Goal: Task Accomplishment & Management: Use online tool/utility

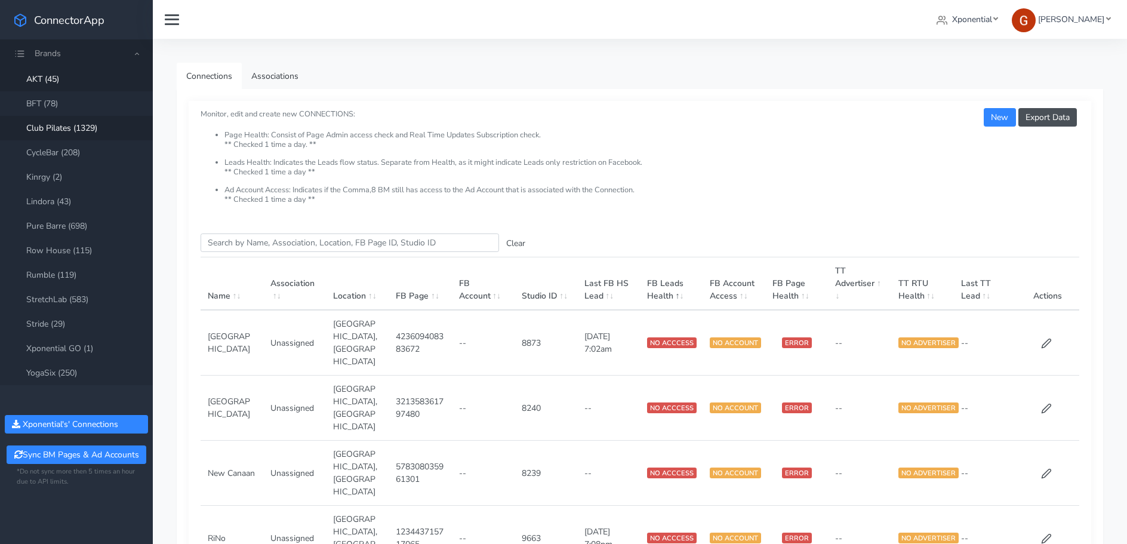
click at [93, 129] on link "Club Pilates (1329)" at bounding box center [76, 128] width 153 height 24
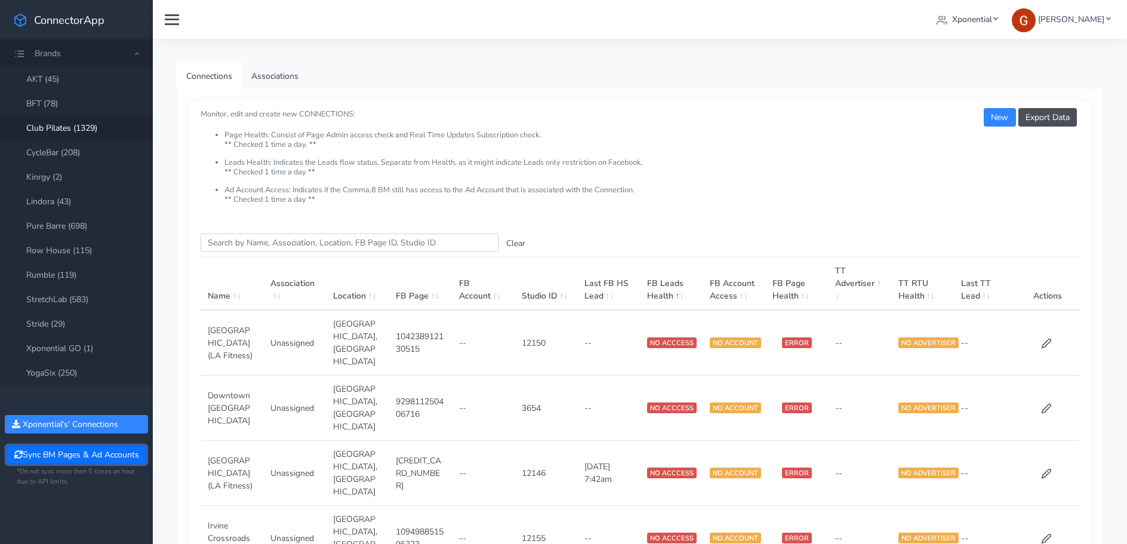
click at [58, 454] on button "Sync BM Pages & Ad Accounts" at bounding box center [76, 454] width 139 height 19
click at [71, 303] on link "StretchLab (583)" at bounding box center [76, 299] width 153 height 24
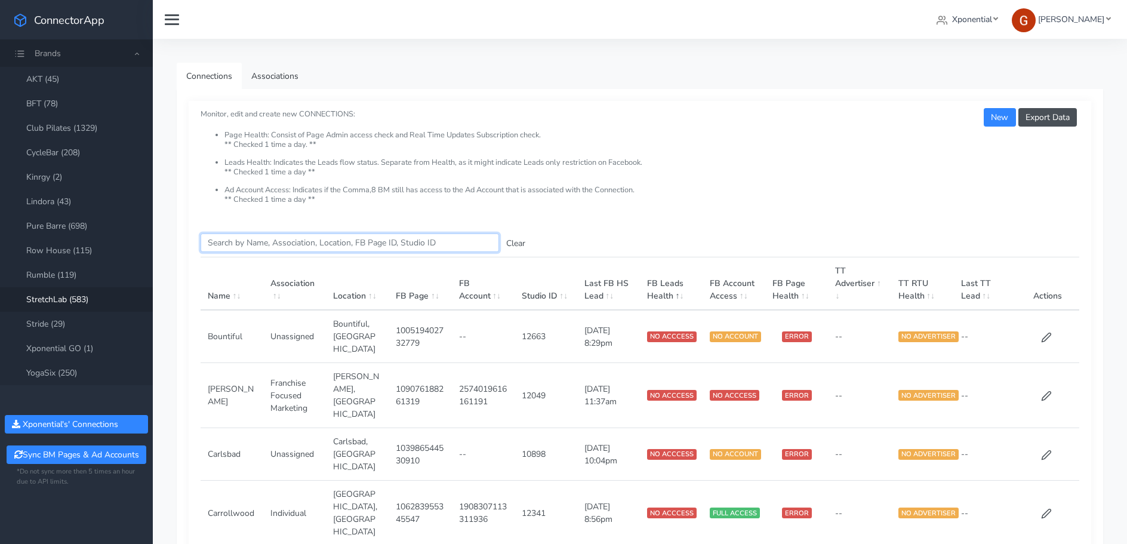
click at [253, 245] on input "Search this table" at bounding box center [350, 242] width 298 height 19
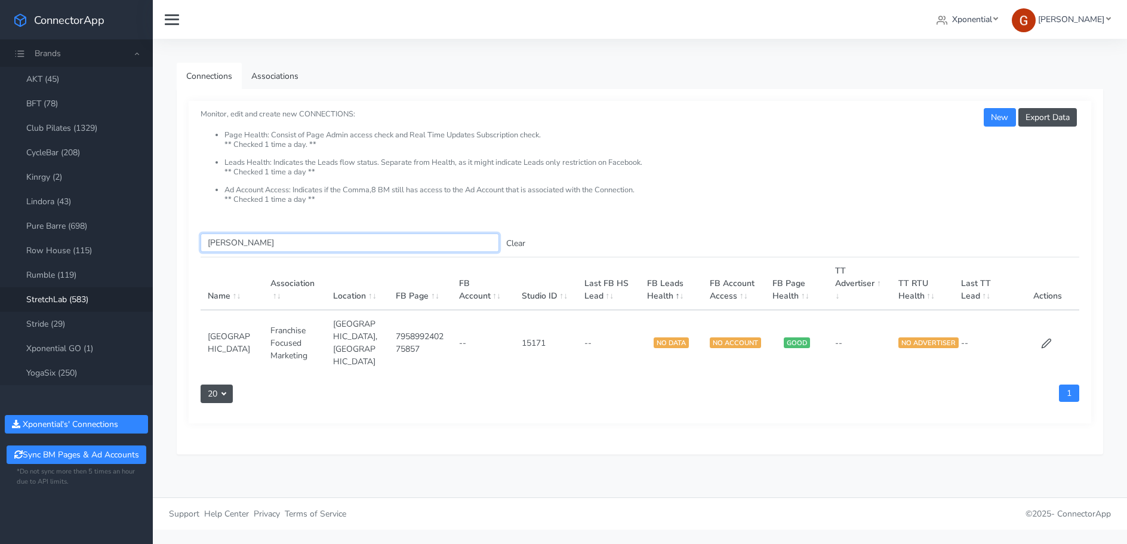
type input "[PERSON_NAME]"
click at [1051, 342] on td at bounding box center [1048, 342] width 63 height 65
click at [1049, 339] on icon at bounding box center [1046, 343] width 11 height 11
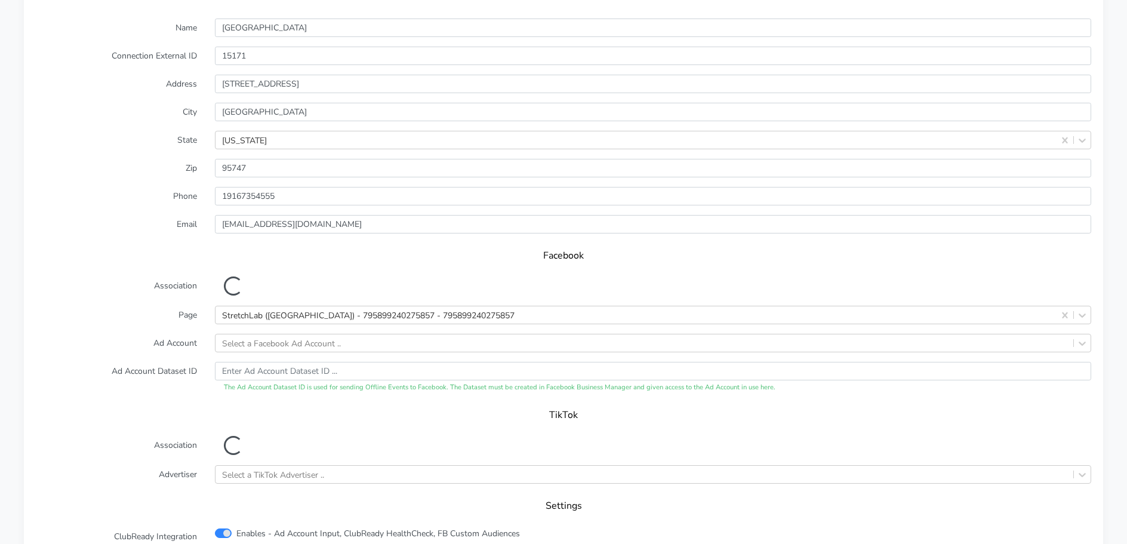
scroll to position [942, 0]
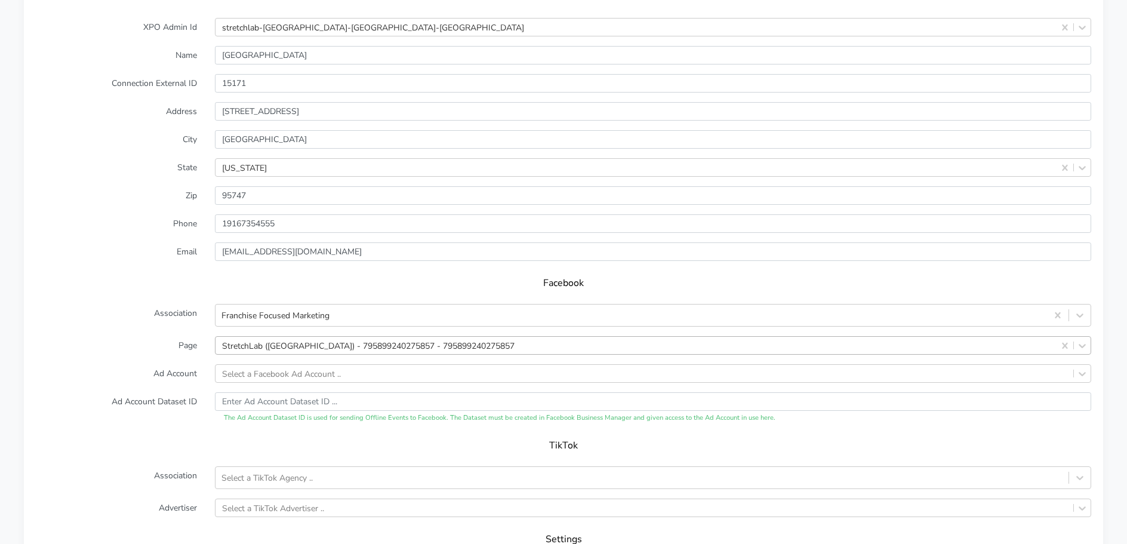
click at [254, 346] on div "StretchLab ([GEOGRAPHIC_DATA]) - 795899240275857 - 795899240275857" at bounding box center [368, 345] width 292 height 13
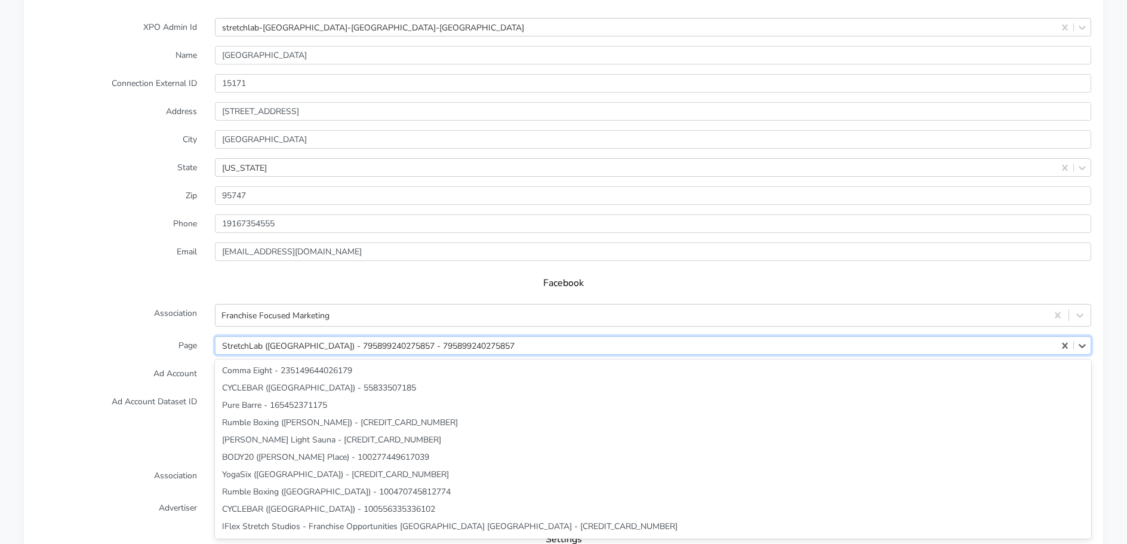
scroll to position [4500, 0]
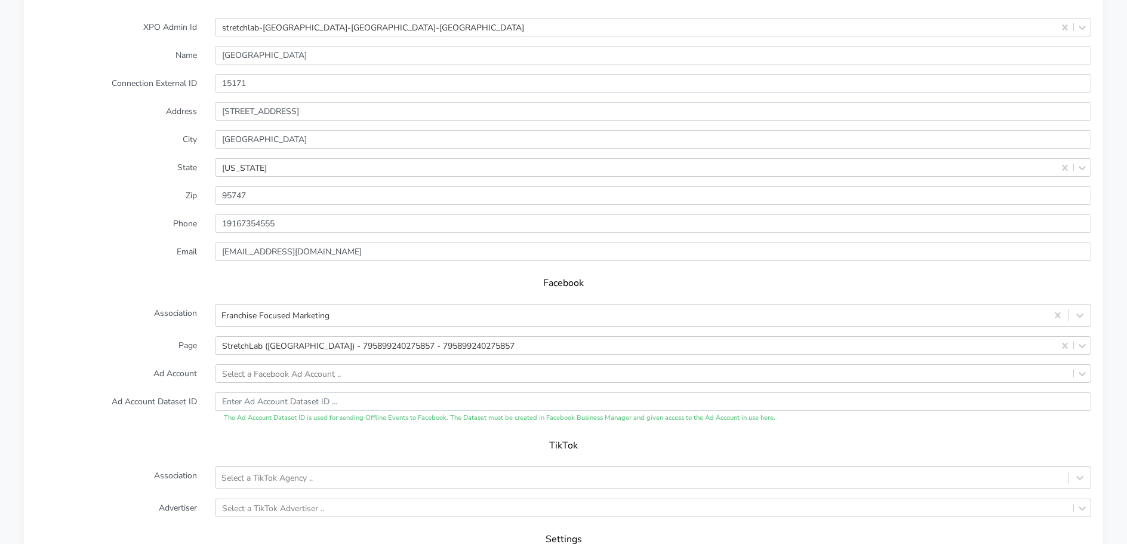
click at [98, 324] on label "Association" at bounding box center [116, 315] width 179 height 23
click at [322, 374] on div "Select a Facebook Ad Account .." at bounding box center [653, 373] width 876 height 19
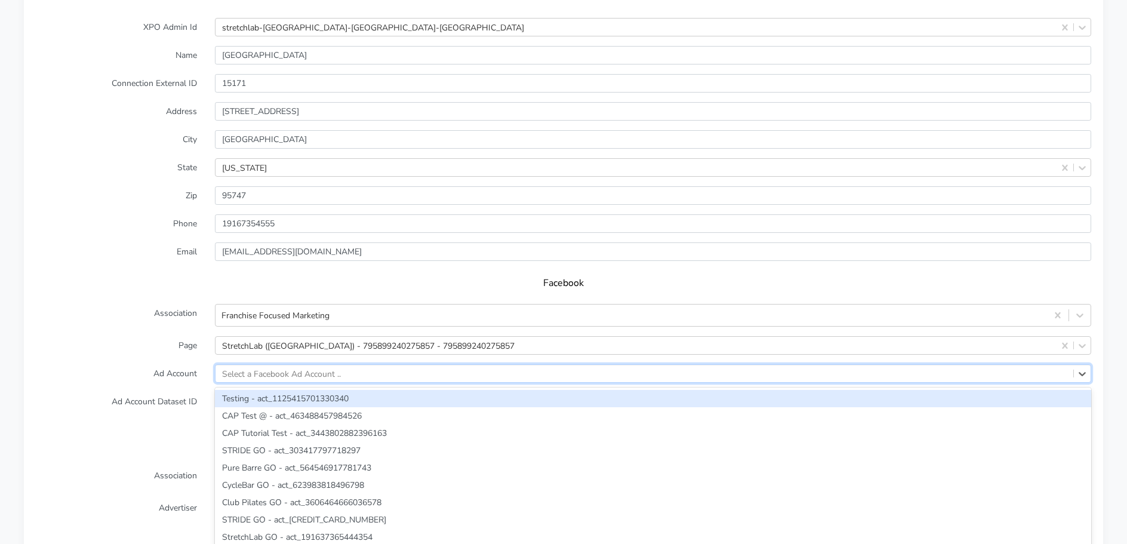
scroll to position [969, 0]
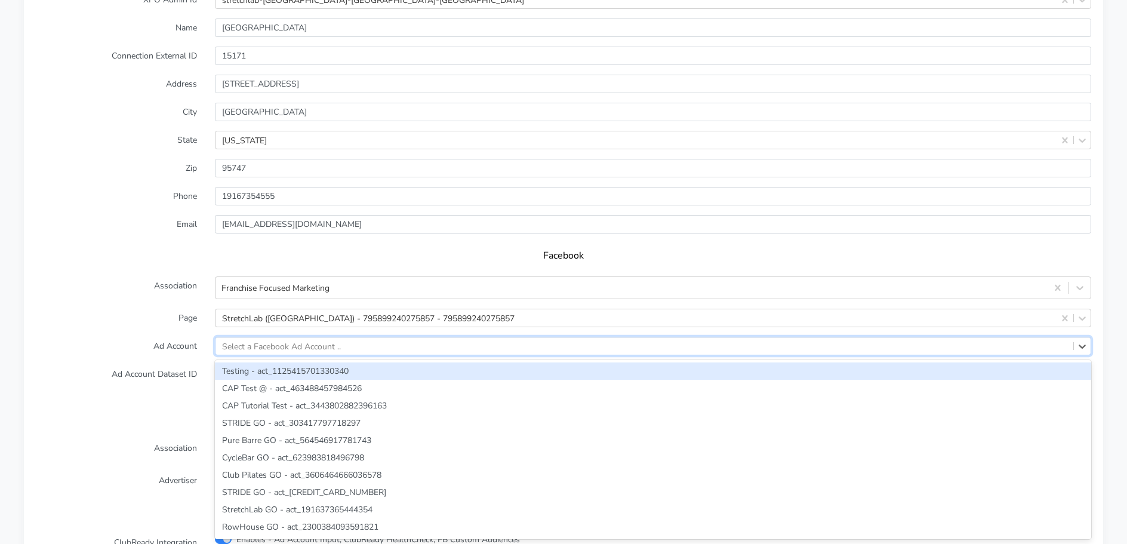
paste input "659462813514970"
type input "659462813514970"
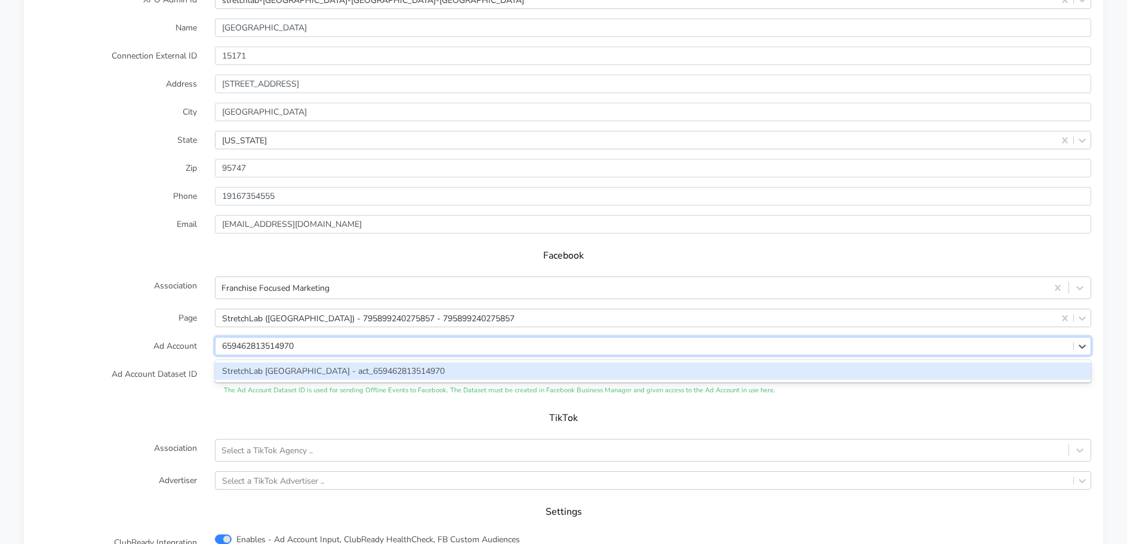
click at [299, 379] on div "StretchLab [GEOGRAPHIC_DATA] - act_659462813514970" at bounding box center [653, 370] width 876 height 17
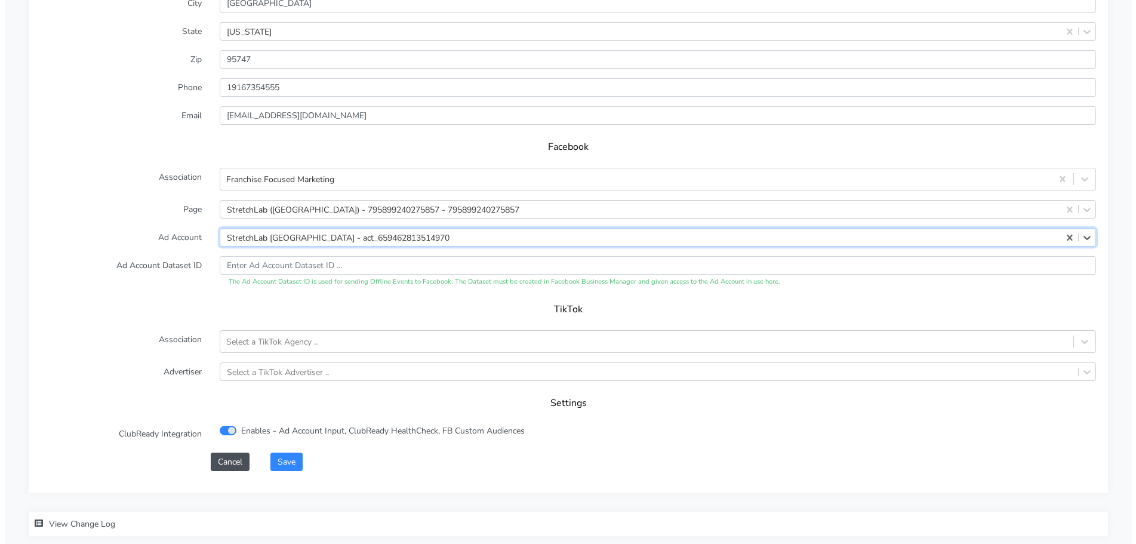
scroll to position [1145, 0]
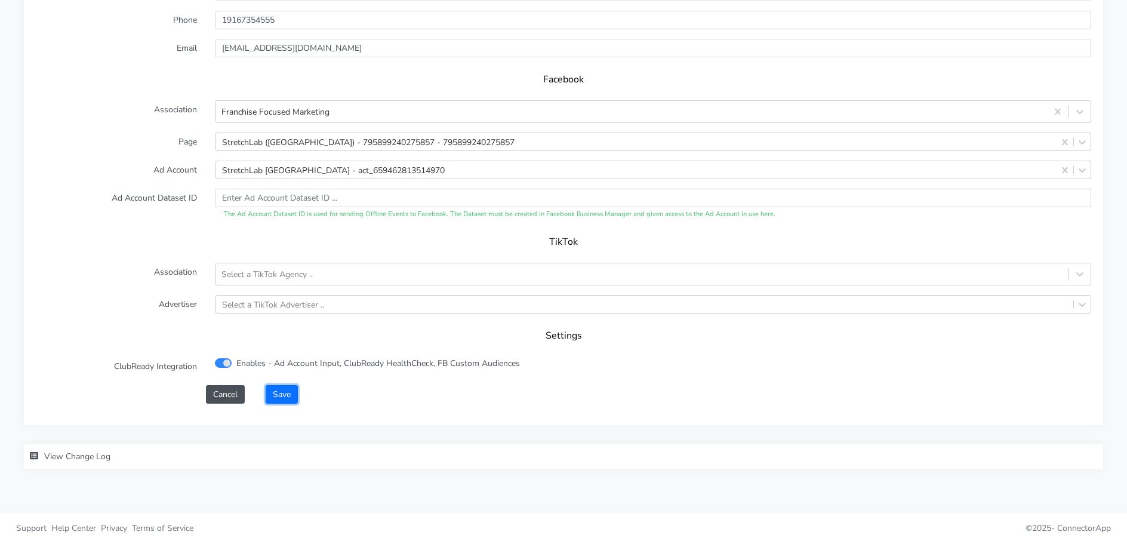
click at [282, 397] on button "Save" at bounding box center [282, 394] width 32 height 19
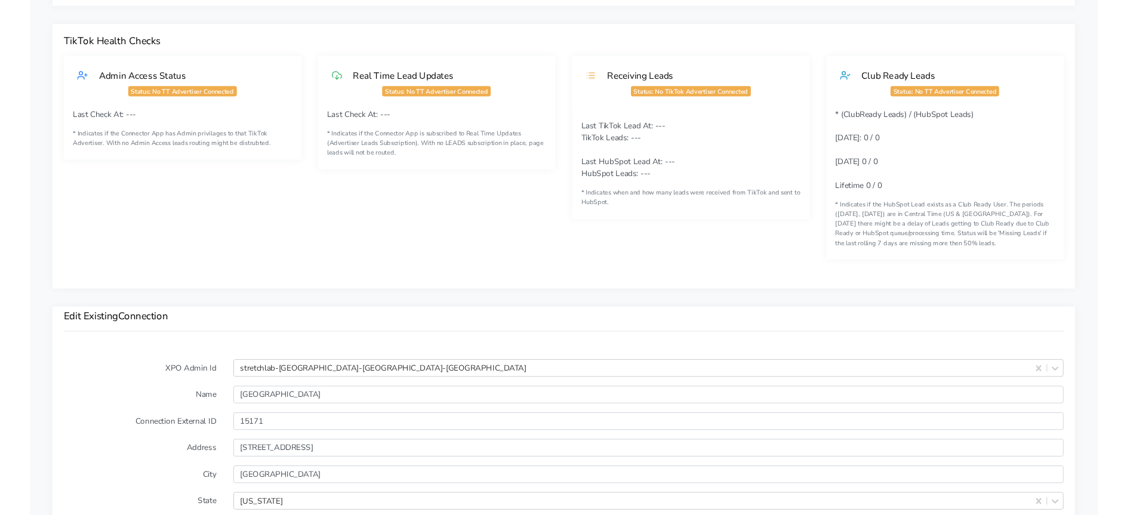
scroll to position [1161, 0]
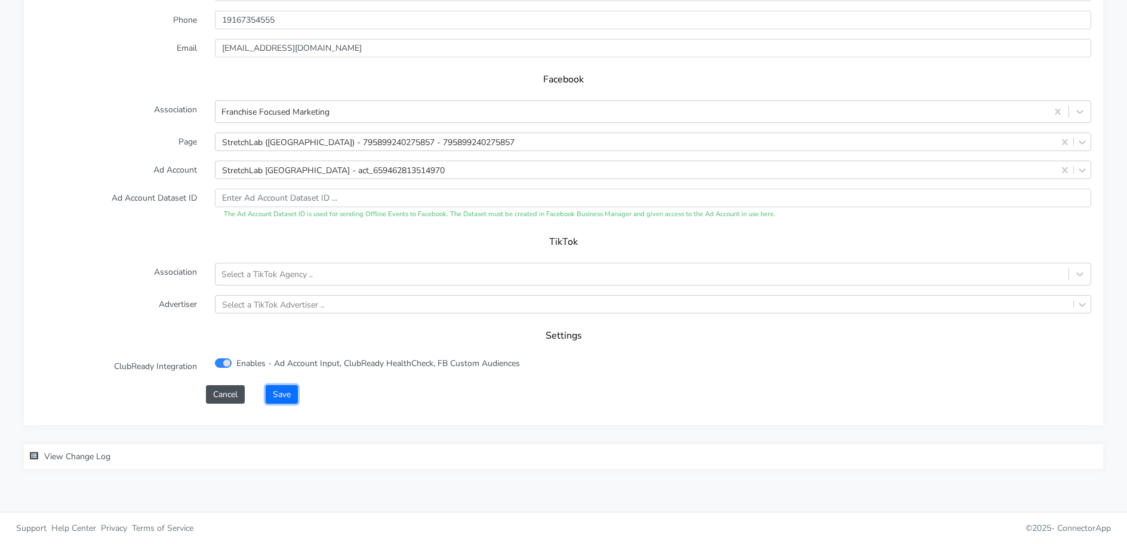
click at [288, 399] on button "Save" at bounding box center [282, 394] width 32 height 19
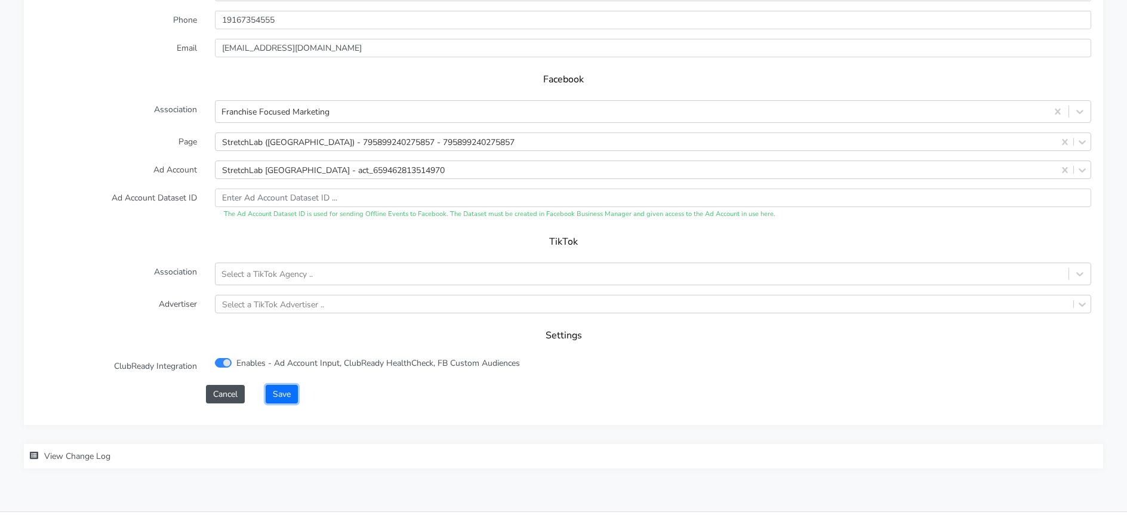
click at [278, 401] on button "Save" at bounding box center [282, 394] width 32 height 19
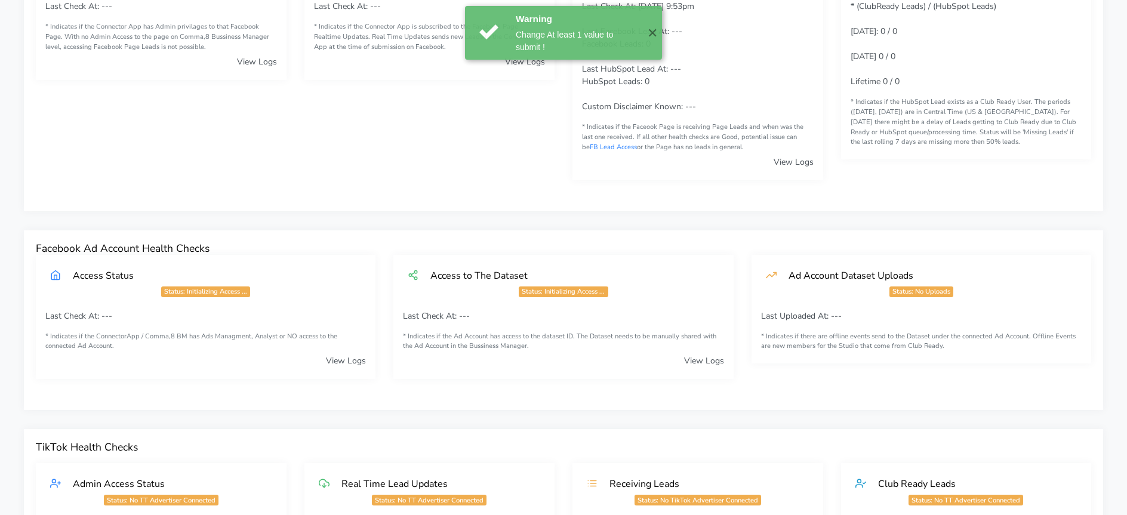
scroll to position [0, 0]
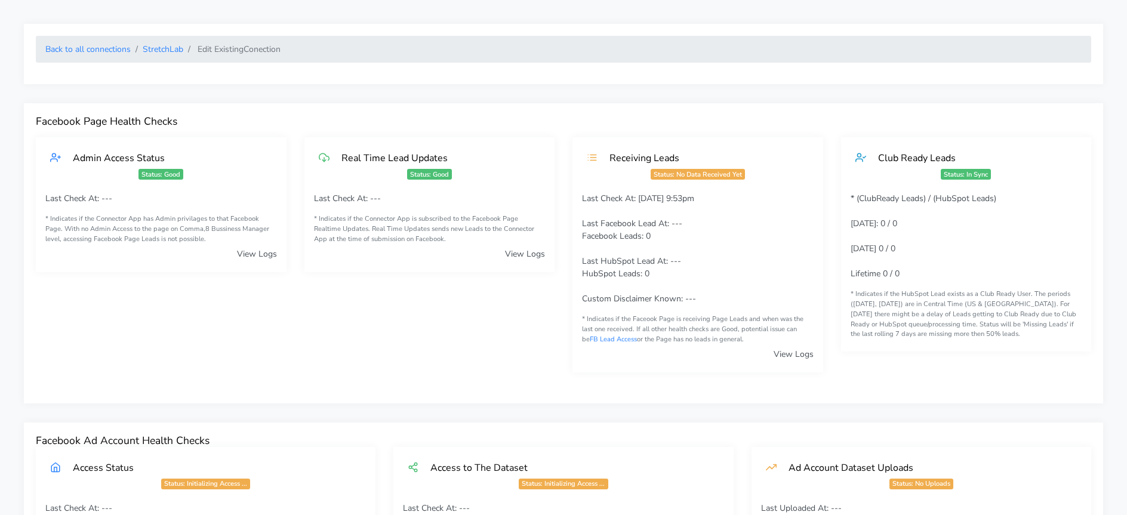
click at [161, 41] on ol "Back to all connections StretchLab Edit Existing Conection" at bounding box center [563, 49] width 1055 height 27
click at [161, 47] on link "StretchLab" at bounding box center [163, 49] width 41 height 11
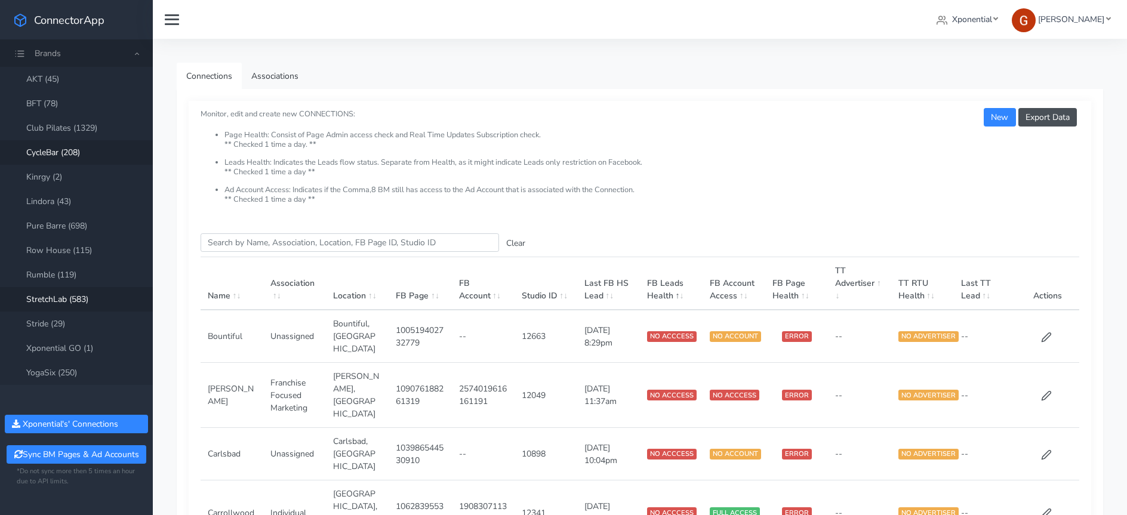
click at [77, 150] on link "CycleBar (208)" at bounding box center [76, 152] width 153 height 24
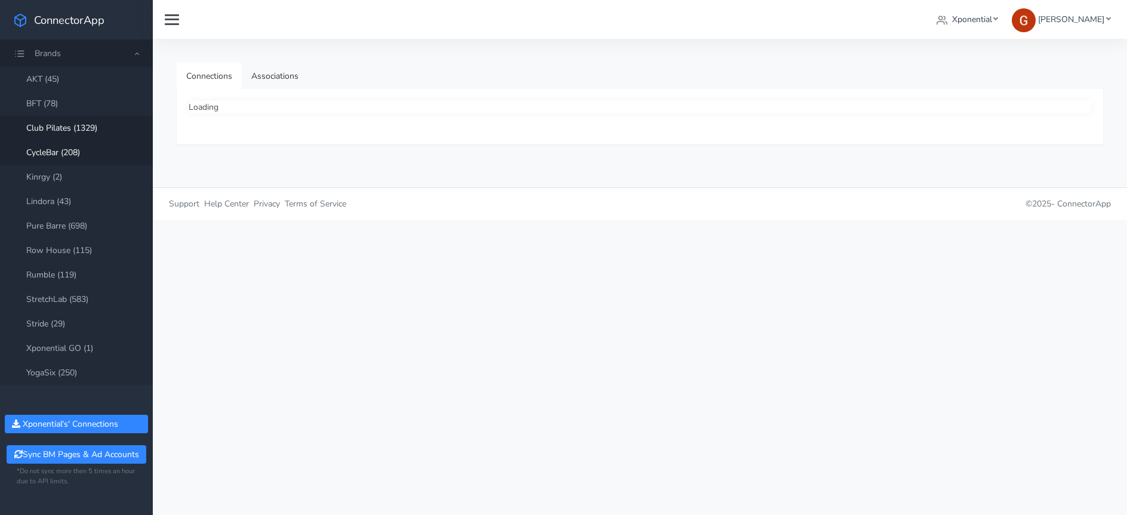
click at [81, 130] on link "Club Pilates (1329)" at bounding box center [76, 128] width 153 height 24
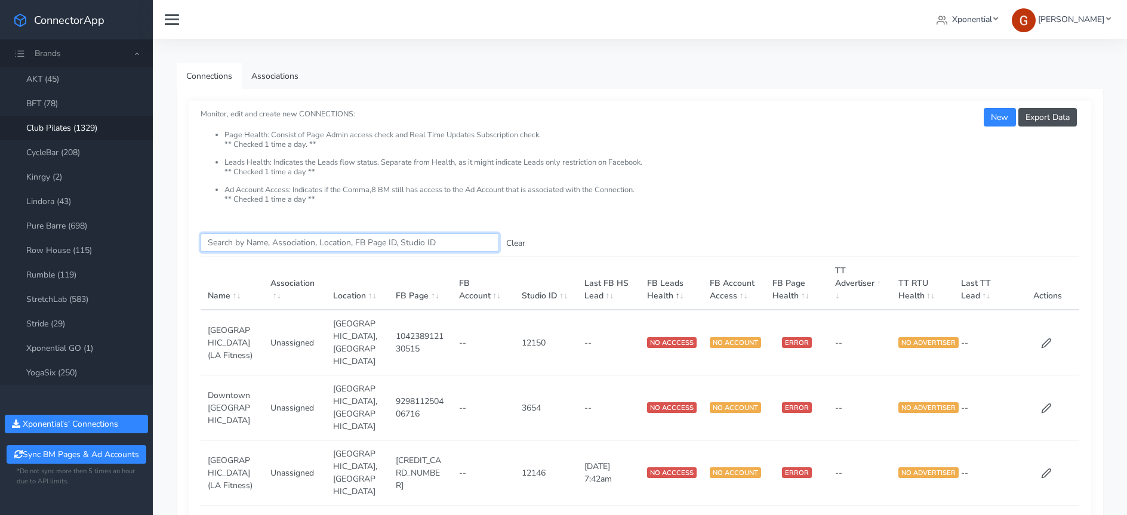
click at [318, 247] on input "Search this table" at bounding box center [350, 242] width 298 height 19
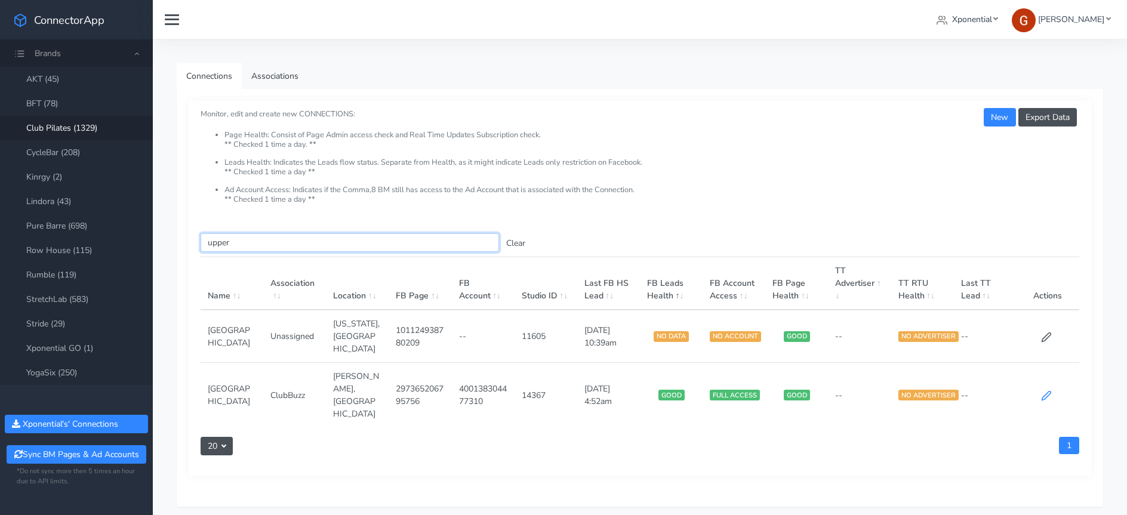
type input "upper"
click at [1042, 392] on icon at bounding box center [1046, 396] width 9 height 9
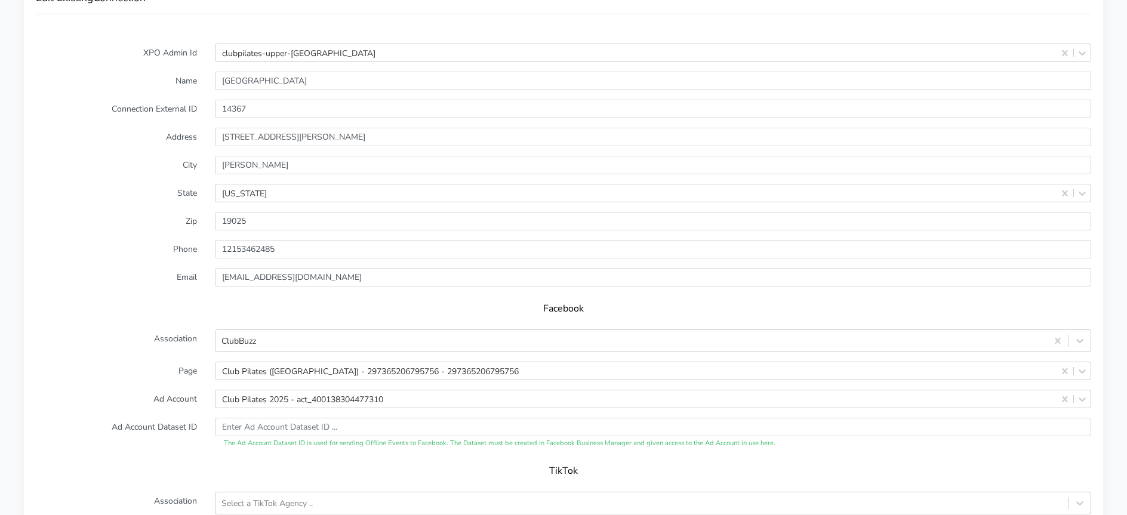
scroll to position [143, 0]
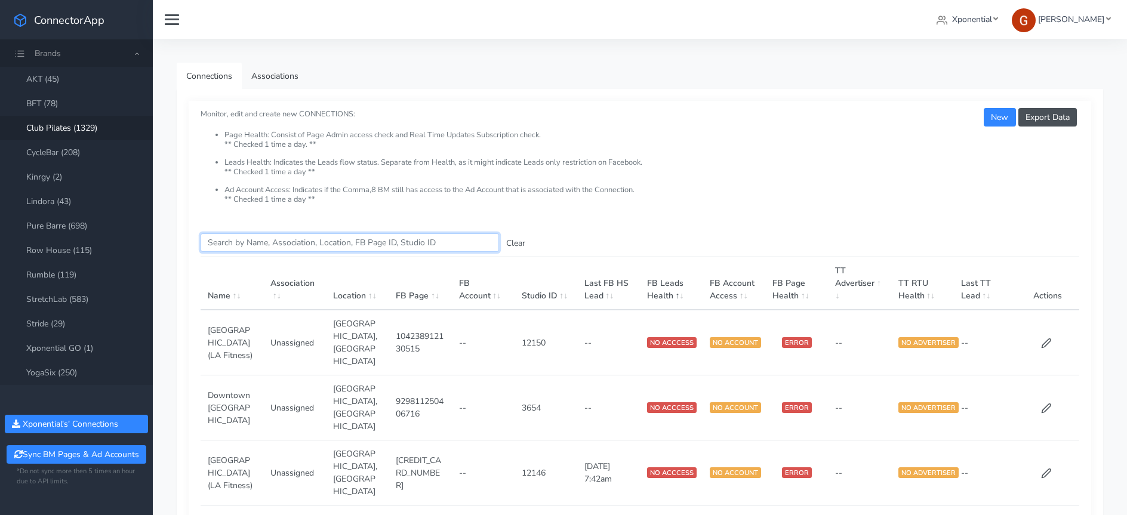
click at [290, 248] on input "Search this table" at bounding box center [350, 242] width 298 height 19
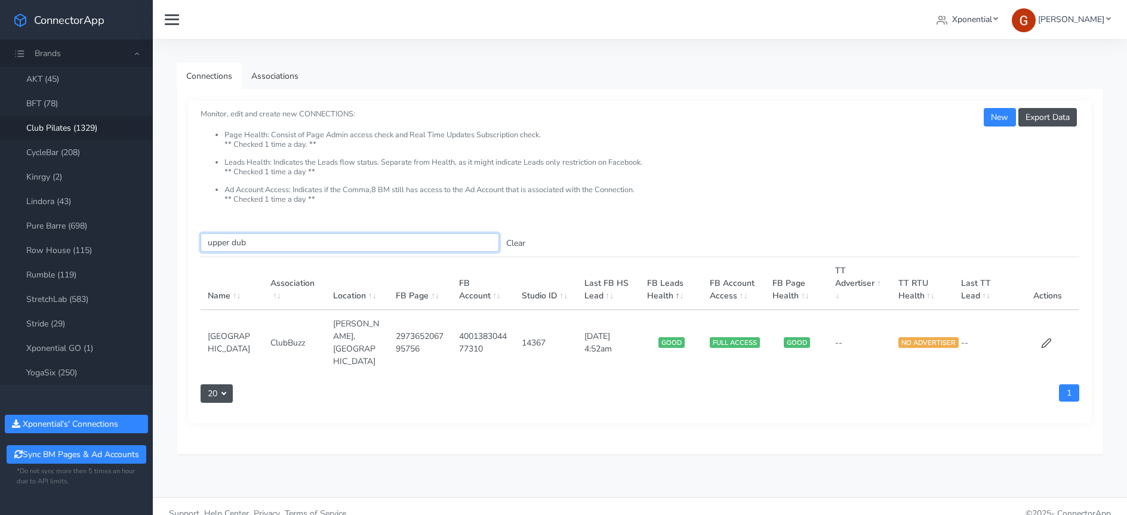
type input "upper dub"
click at [524, 331] on td "14367" at bounding box center [546, 342] width 63 height 65
copy td "14367"
